Goal: Check status: Check status

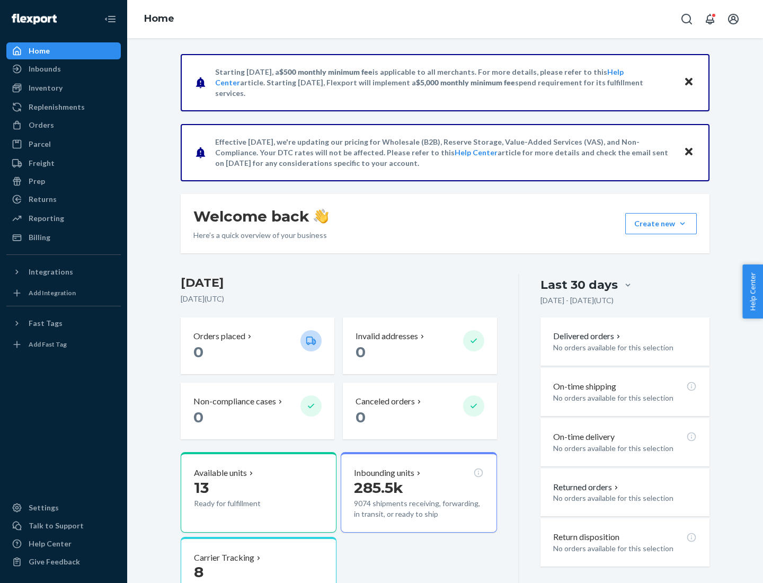
click at [683, 224] on button "Create new Create new inbound Create new order Create new product" at bounding box center [662, 223] width 72 height 21
click at [44, 69] on div "Inbounds" at bounding box center [45, 69] width 32 height 11
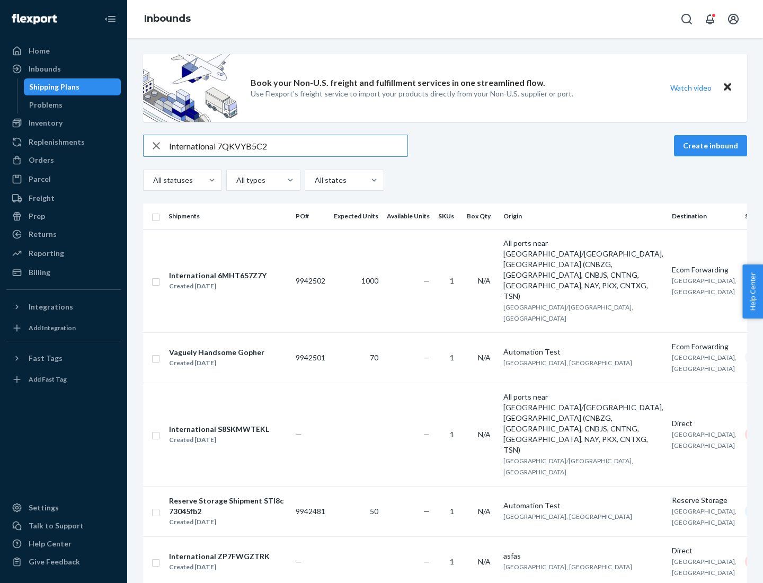
type input "International 7QKVYB5C29"
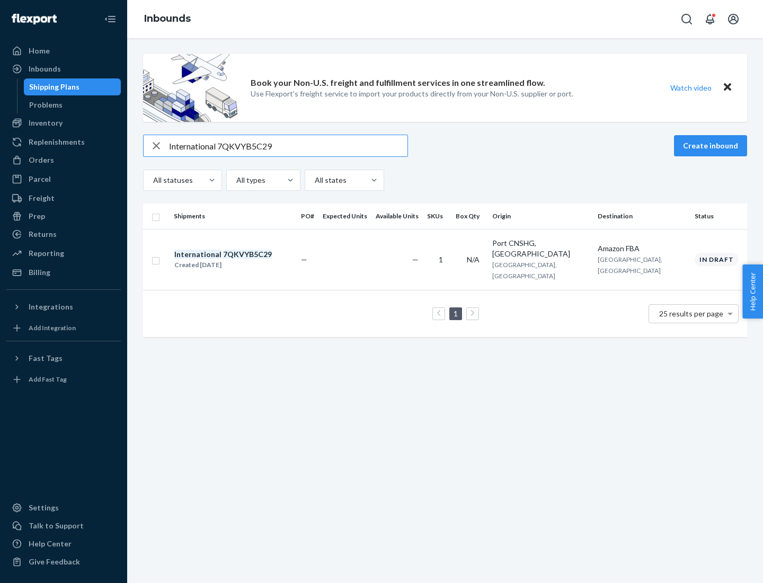
click at [241, 260] on div "Created [DATE]" at bounding box center [223, 265] width 98 height 11
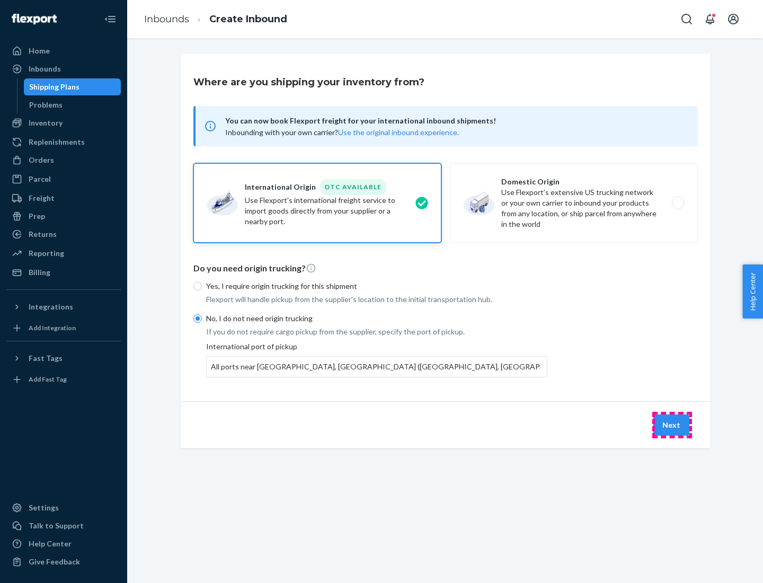
click at [672, 425] on button "Next" at bounding box center [672, 425] width 36 height 21
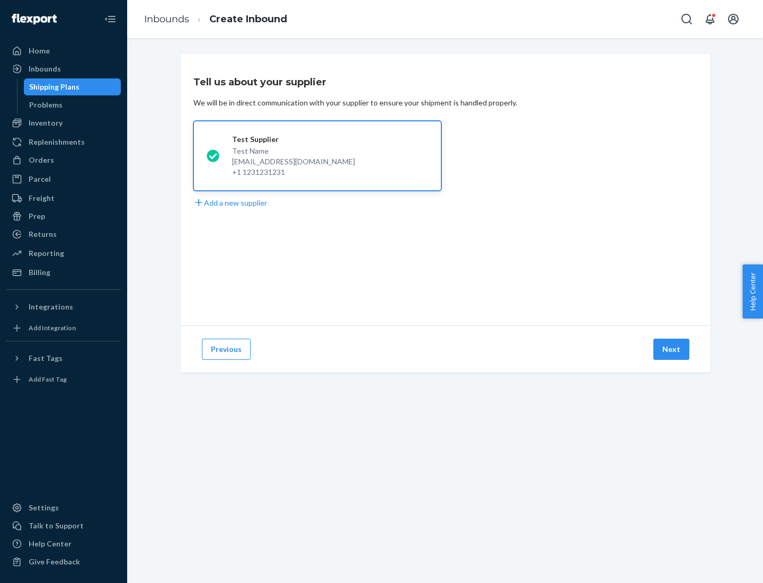
click at [672, 349] on button "Next" at bounding box center [672, 349] width 36 height 21
